Goal: Task Accomplishment & Management: Manage account settings

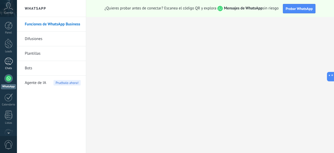
click at [6, 59] on div at bounding box center [8, 61] width 8 height 8
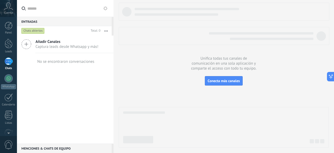
click at [10, 110] on div at bounding box center [9, 114] width 8 height 9
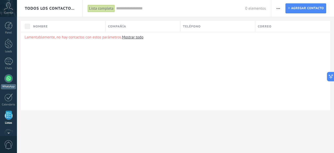
click at [8, 75] on div at bounding box center [8, 78] width 8 height 8
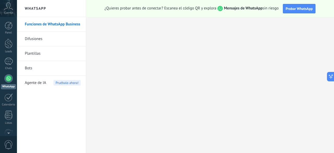
click at [44, 39] on link "Difusiones" at bounding box center [53, 39] width 56 height 15
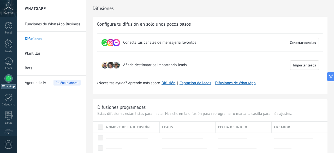
click at [59, 57] on link "Plantillas" at bounding box center [53, 53] width 56 height 15
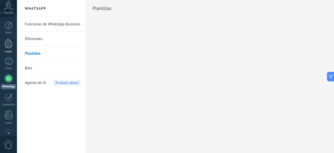
click at [10, 46] on div at bounding box center [9, 44] width 8 height 10
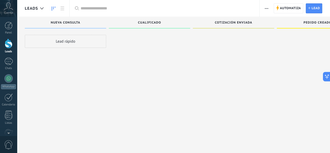
click at [268, 11] on span "button" at bounding box center [266, 8] width 3 height 10
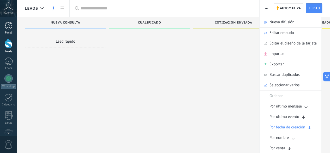
click at [10, 25] on div at bounding box center [9, 26] width 8 height 8
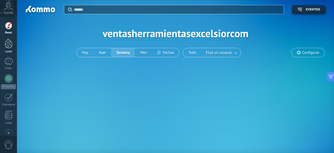
click at [10, 46] on div at bounding box center [9, 44] width 8 height 10
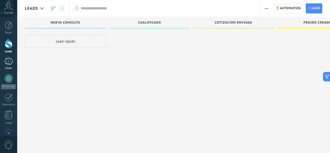
click at [7, 65] on link "Chats" at bounding box center [8, 63] width 17 height 13
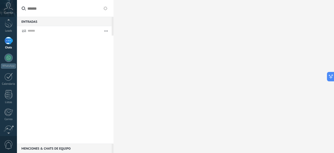
click at [9, 130] on div at bounding box center [8, 132] width 17 height 8
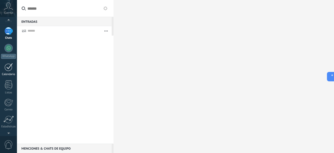
scroll to position [29, 0]
click at [10, 52] on div at bounding box center [8, 49] width 8 height 8
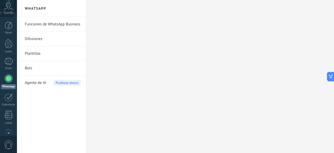
click at [48, 21] on link "Funciones de WhatsApp Business" at bounding box center [53, 24] width 56 height 15
click at [64, 24] on link "Funciones de WhatsApp Business" at bounding box center [53, 24] width 56 height 15
click at [50, 36] on link "Difusiones" at bounding box center [53, 39] width 56 height 15
click at [42, 55] on link "Plantillas" at bounding box center [53, 53] width 56 height 15
click at [37, 71] on link "Bots" at bounding box center [53, 68] width 56 height 15
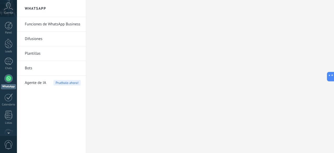
click at [36, 78] on span "Agente de IA" at bounding box center [35, 82] width 21 height 15
click at [12, 9] on icon at bounding box center [8, 6] width 9 height 8
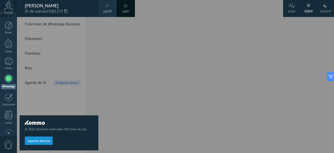
click at [83, 33] on div "© 2025 derechos reservados | Términos de uso Soporte técnico" at bounding box center [59, 85] width 79 height 136
click at [68, 23] on div "© 2025 derechos reservados | Términos de uso Soporte técnico" at bounding box center [59, 85] width 79 height 136
click at [98, 49] on div at bounding box center [184, 76] width 334 height 153
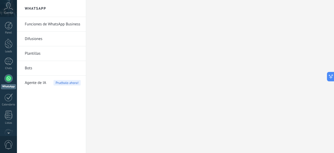
click at [58, 26] on link "Funciones de WhatsApp Business" at bounding box center [53, 24] width 56 height 15
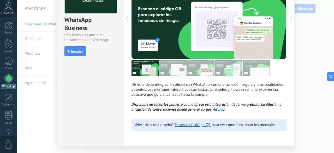
scroll to position [61, 0]
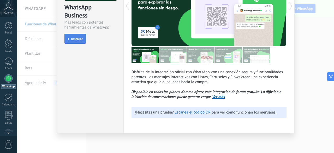
click at [80, 39] on span "Instalar" at bounding box center [77, 39] width 12 height 4
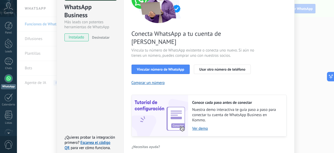
click at [215, 66] on div "Conecta WhatsApp a tu cuenta de Kommo Vincula tu número de WhatsApp existente o…" at bounding box center [209, 58] width 155 height 155
click at [159, 67] on span "Vincular número de WhatsApp" at bounding box center [160, 69] width 47 height 4
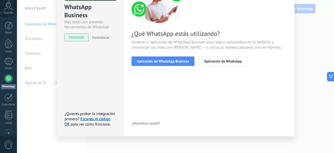
click at [159, 61] on span "Aplicación de WhatsApp Business" at bounding box center [163, 61] width 52 height 4
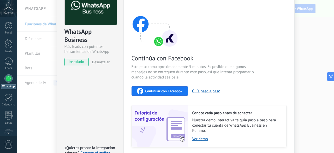
scroll to position [37, 0]
click at [165, 89] on span "Continuar con Facebook" at bounding box center [163, 91] width 37 height 4
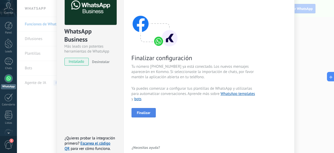
click at [139, 113] on span "Finalizar" at bounding box center [144, 113] width 14 height 4
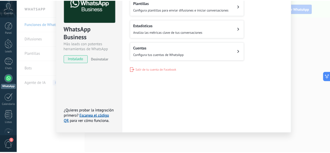
scroll to position [0, 0]
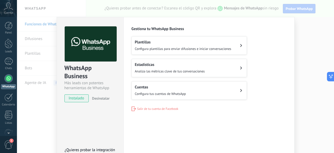
click at [39, 36] on div "WhatsApp Business Más leads con potentes herramientas de WhatsApp instalado Des…" at bounding box center [175, 76] width 317 height 153
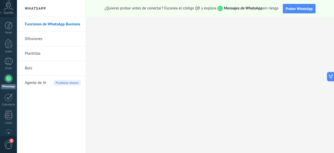
click at [38, 38] on link "Difusiones" at bounding box center [53, 39] width 56 height 15
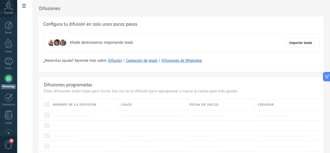
click at [10, 76] on div at bounding box center [8, 78] width 8 height 8
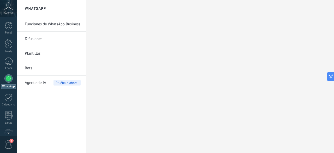
click at [53, 21] on link "Funciones de WhatsApp Business" at bounding box center [53, 24] width 56 height 15
click at [57, 24] on link "Funciones de WhatsApp Business" at bounding box center [53, 24] width 56 height 15
click at [11, 76] on div at bounding box center [8, 78] width 8 height 8
click at [10, 60] on div at bounding box center [8, 61] width 8 height 8
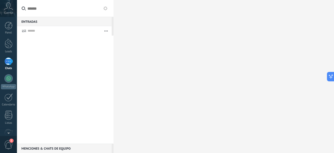
click at [107, 31] on button "button" at bounding box center [106, 30] width 11 height 9
click at [43, 22] on div "Entradas 0" at bounding box center [64, 21] width 95 height 9
click at [64, 148] on div "Menciones & Chats de equipo 0" at bounding box center [64, 147] width 95 height 9
click at [10, 144] on span "1" at bounding box center [8, 144] width 9 height 9
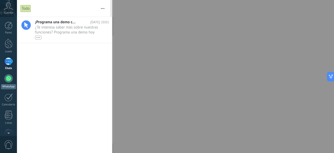
click at [9, 78] on div at bounding box center [8, 78] width 8 height 8
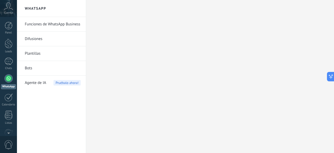
click at [38, 69] on link "Bots" at bounding box center [53, 68] width 56 height 15
click at [31, 49] on link "Plantillas" at bounding box center [53, 53] width 56 height 15
click at [39, 42] on link "Difusiones" at bounding box center [53, 39] width 56 height 15
click at [48, 27] on link "Funciones de WhatsApp Business" at bounding box center [53, 24] width 56 height 15
click at [10, 62] on div "30" at bounding box center [8, 61] width 8 height 8
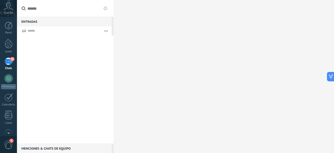
click at [107, 31] on use "button" at bounding box center [105, 31] width 3 height 1
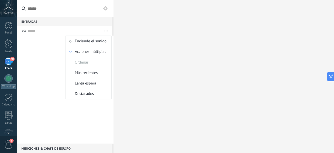
click at [9, 62] on div "30" at bounding box center [8, 61] width 8 height 8
click at [163, 53] on div at bounding box center [224, 76] width 221 height 153
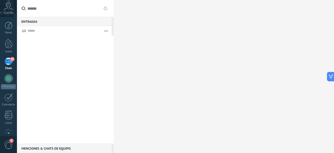
click at [10, 64] on div "30" at bounding box center [8, 61] width 8 height 8
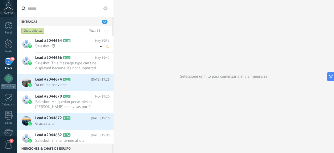
click at [68, 47] on span "Salesbot: 🖼" at bounding box center [67, 46] width 64 height 5
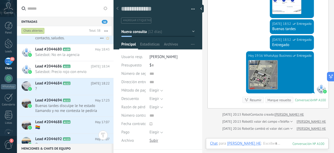
scroll to position [187, 0]
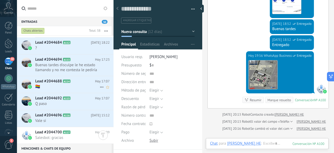
click at [49, 83] on div "Lead #2044688 A114 [DATE] 17:07 🏳️‍🌈" at bounding box center [74, 84] width 78 height 16
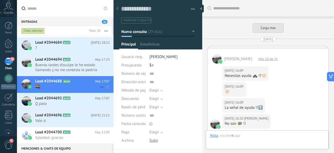
type textarea "**********"
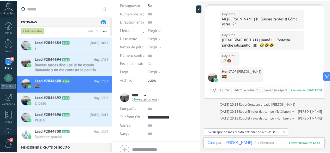
scroll to position [81, 0]
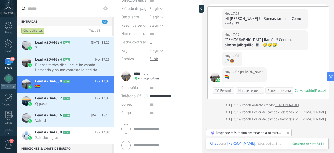
click at [11, 59] on span "30" at bounding box center [12, 59] width 4 height 4
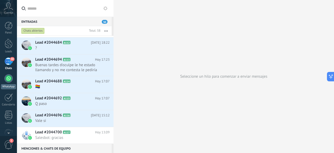
click at [5, 75] on link "WhatsApp" at bounding box center [8, 81] width 17 height 15
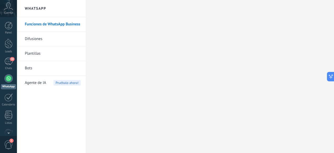
click at [48, 52] on link "Plantillas" at bounding box center [53, 53] width 56 height 15
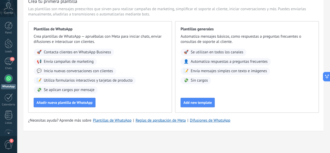
scroll to position [28, 0]
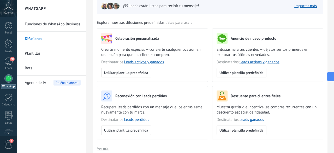
scroll to position [36, 0]
click at [252, 74] on span "Utilizar plantilla predefinida" at bounding box center [242, 72] width 44 height 4
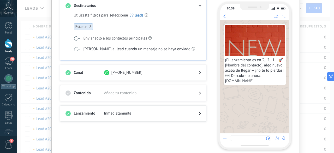
scroll to position [42, 0]
click at [26, 20] on div "**********" at bounding box center [175, 76] width 317 height 153
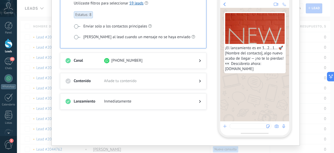
scroll to position [55, 0]
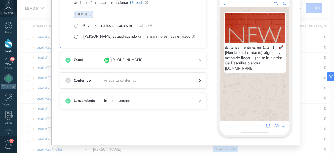
click at [198, 78] on div at bounding box center [196, 80] width 10 height 5
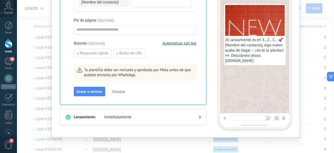
scroll to position [271, 0]
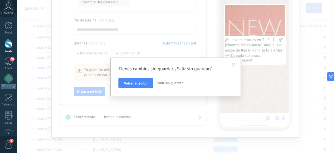
click at [175, 81] on span "Salir sin guardar" at bounding box center [170, 82] width 26 height 5
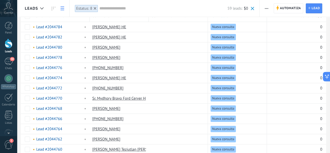
scroll to position [0, 0]
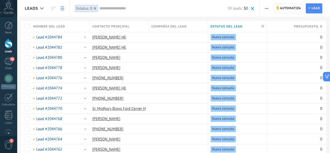
click at [297, 10] on span "Automatiza" at bounding box center [290, 8] width 21 height 9
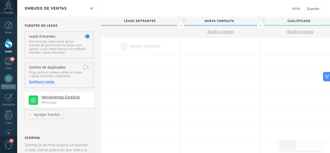
click at [295, 7] on span "Atrás" at bounding box center [296, 8] width 8 height 5
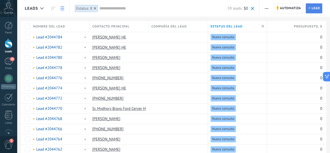
click at [309, 10] on link "Lead Nuevo lead" at bounding box center [314, 8] width 16 height 10
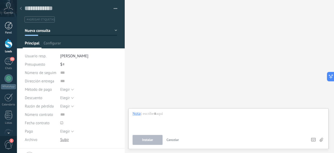
click at [9, 24] on div at bounding box center [9, 26] width 8 height 8
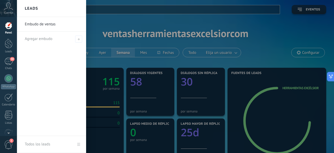
click at [112, 21] on div at bounding box center [184, 76] width 334 height 153
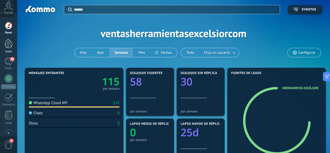
click at [10, 45] on div at bounding box center [9, 44] width 8 height 10
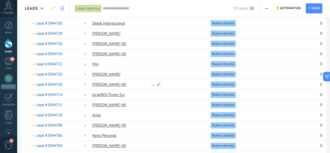
scroll to position [401, 0]
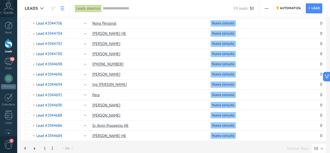
click at [52, 146] on link "2" at bounding box center [52, 148] width 7 height 10
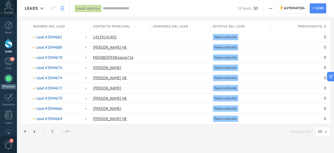
click at [7, 81] on div at bounding box center [8, 78] width 8 height 8
